Goal: Check status: Check status

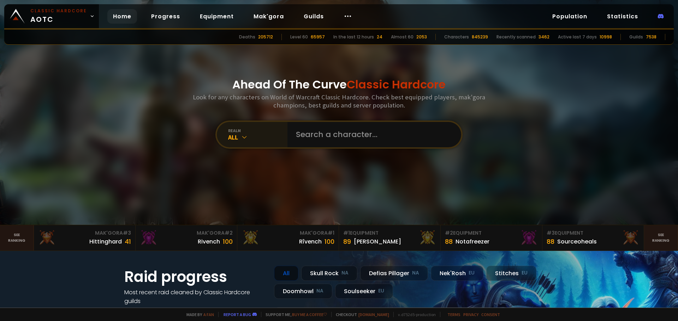
click at [247, 135] on div "All" at bounding box center [257, 137] width 59 height 8
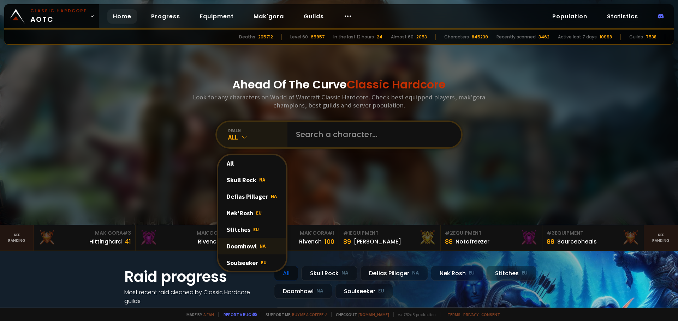
click at [254, 242] on div "Doomhowl NA" at bounding box center [252, 246] width 68 height 17
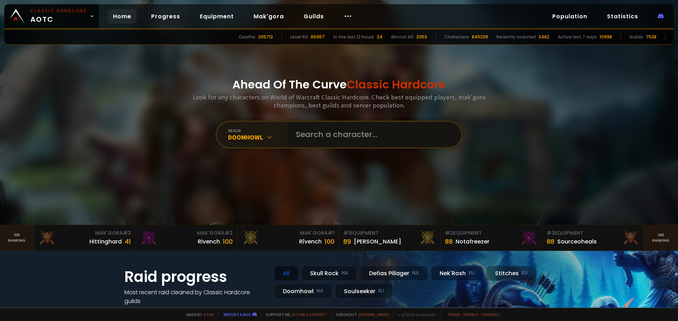
click at [325, 137] on input "text" at bounding box center [372, 134] width 161 height 25
type input "[PERSON_NAME]"
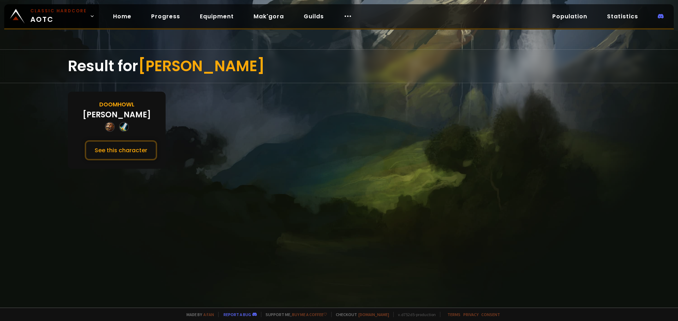
click at [120, 114] on div "[PERSON_NAME]" at bounding box center [117, 115] width 68 height 12
click at [126, 159] on button "See this character" at bounding box center [121, 150] width 72 height 20
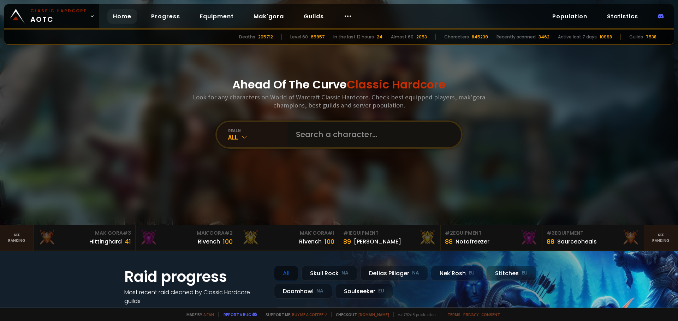
click at [345, 145] on input "text" at bounding box center [372, 134] width 161 height 25
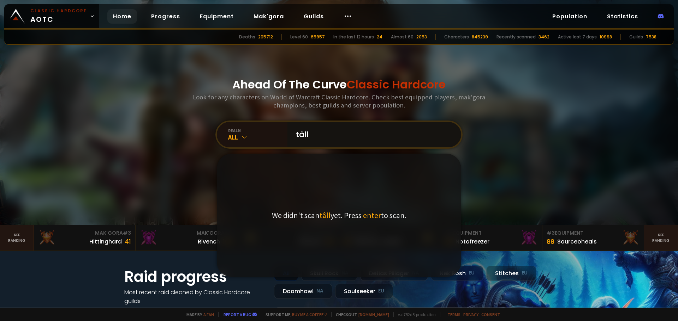
type input "tâlly"
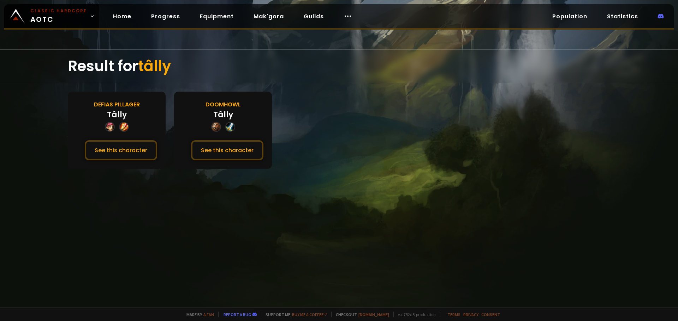
click at [222, 116] on div "Tâlly" at bounding box center [223, 115] width 20 height 12
click at [218, 151] on button "See this character" at bounding box center [227, 150] width 72 height 20
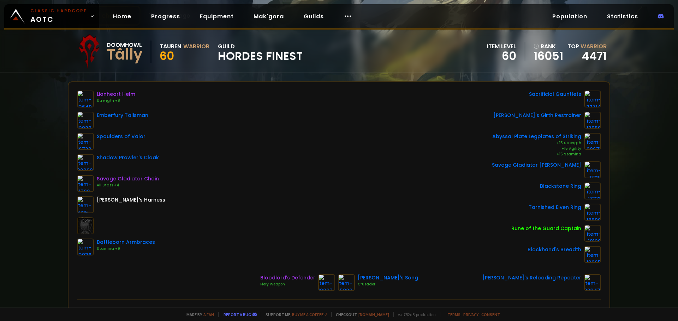
scroll to position [71, 0]
